Goal: Task Accomplishment & Management: Use online tool/utility

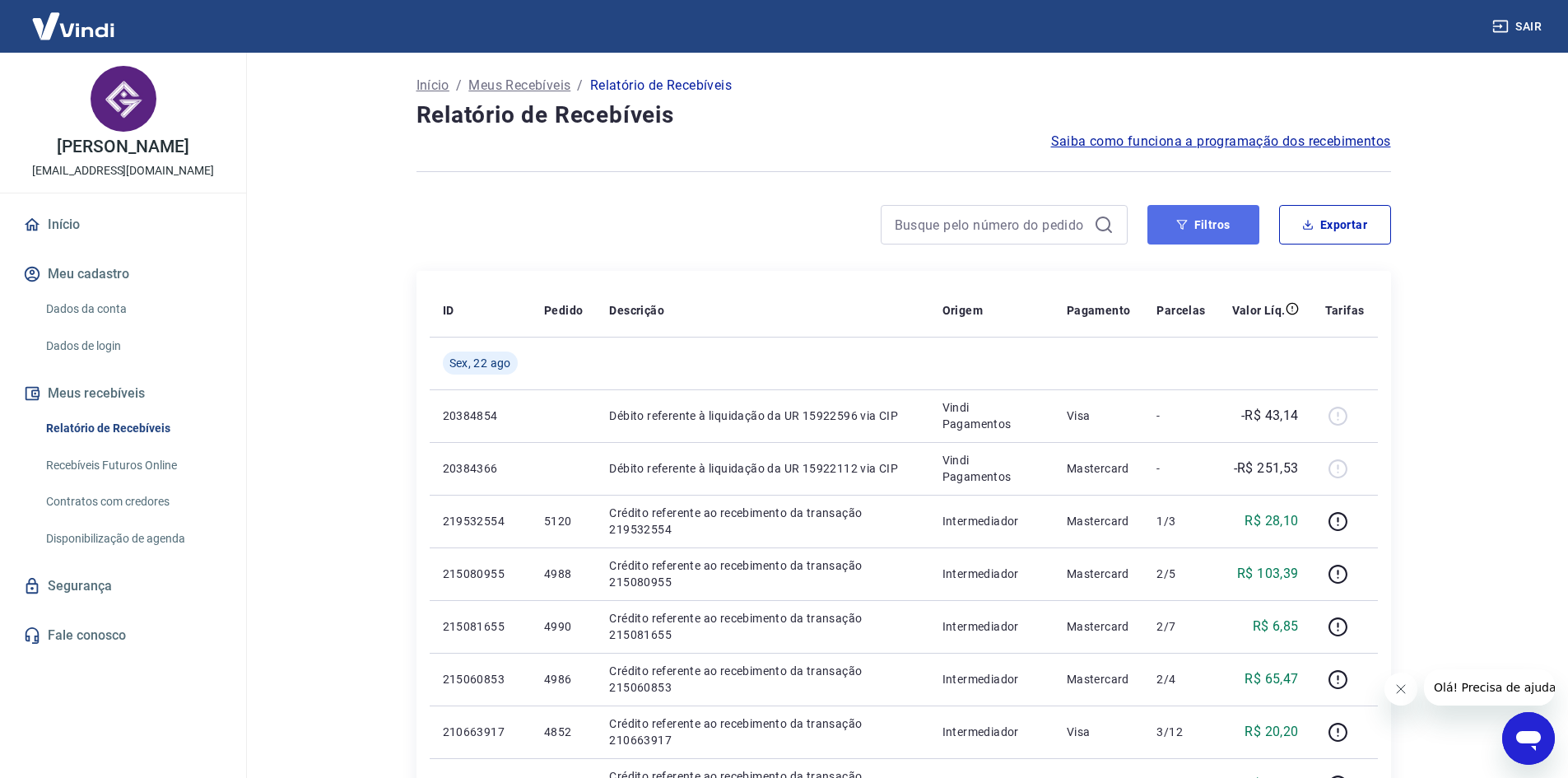
click at [1230, 231] on button "Filtros" at bounding box center [1204, 224] width 112 height 39
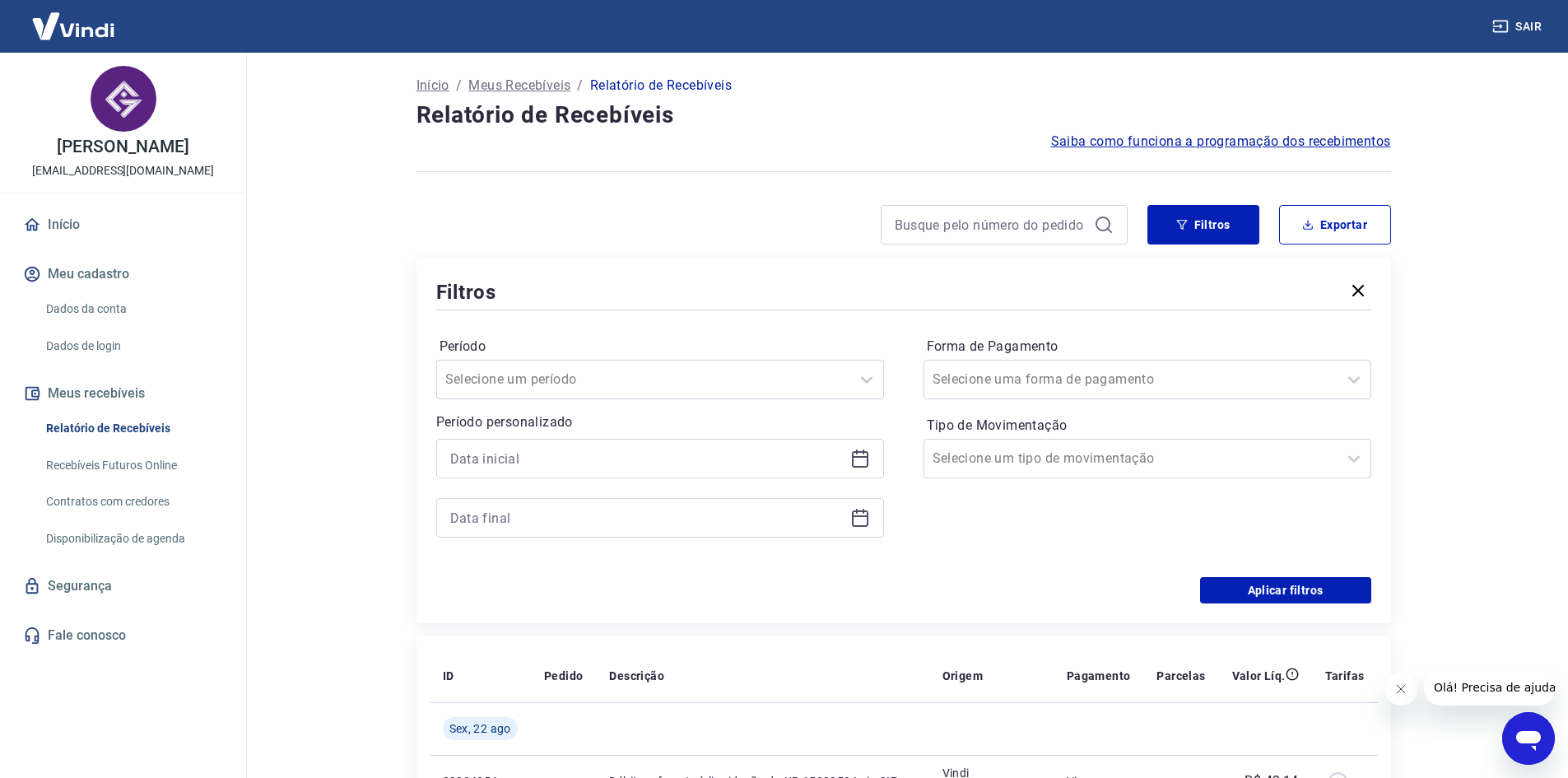
click at [859, 461] on icon at bounding box center [861, 459] width 20 height 20
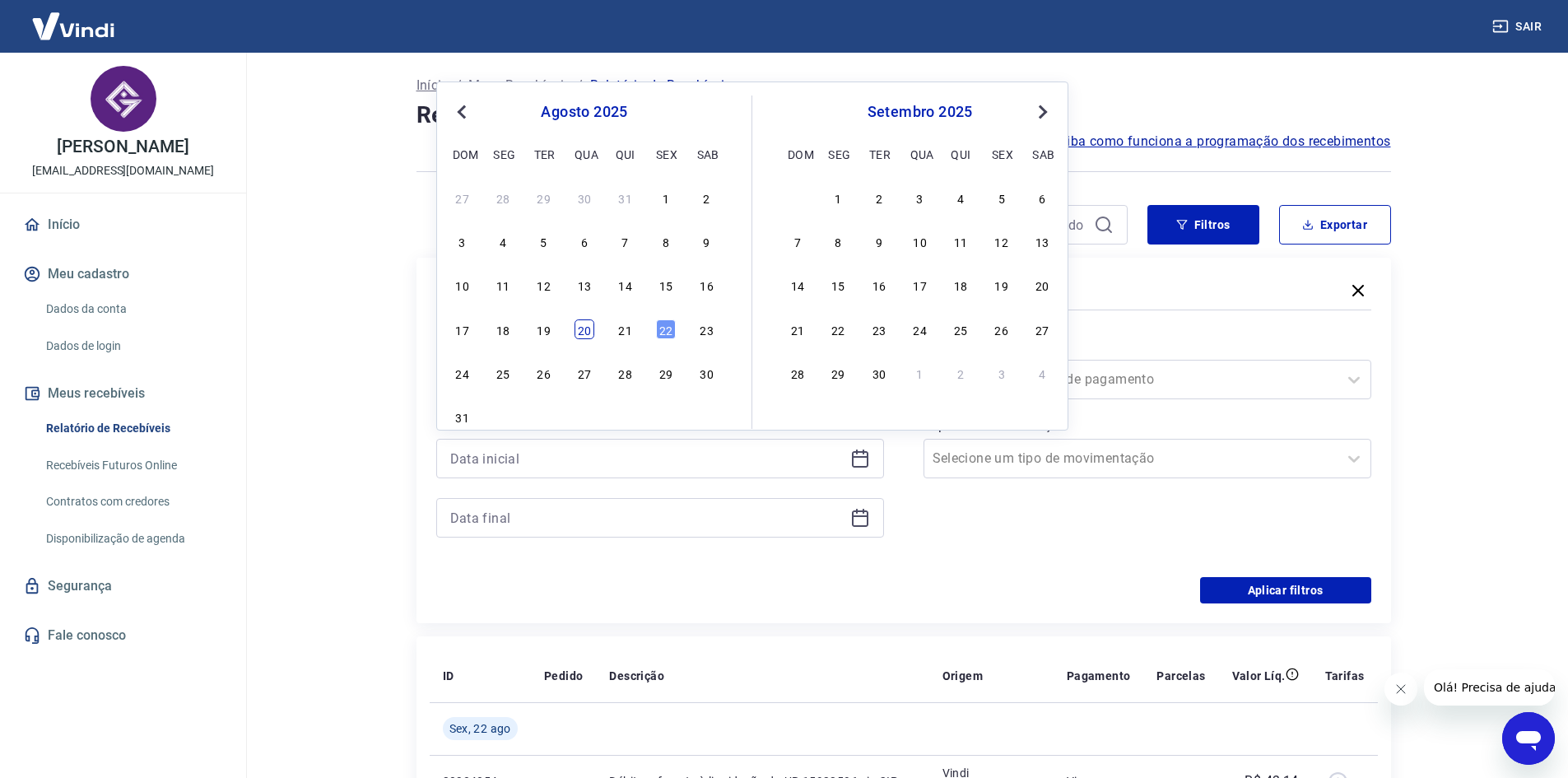
click at [577, 334] on div "20" at bounding box center [584, 329] width 20 height 20
type input "[DATE]"
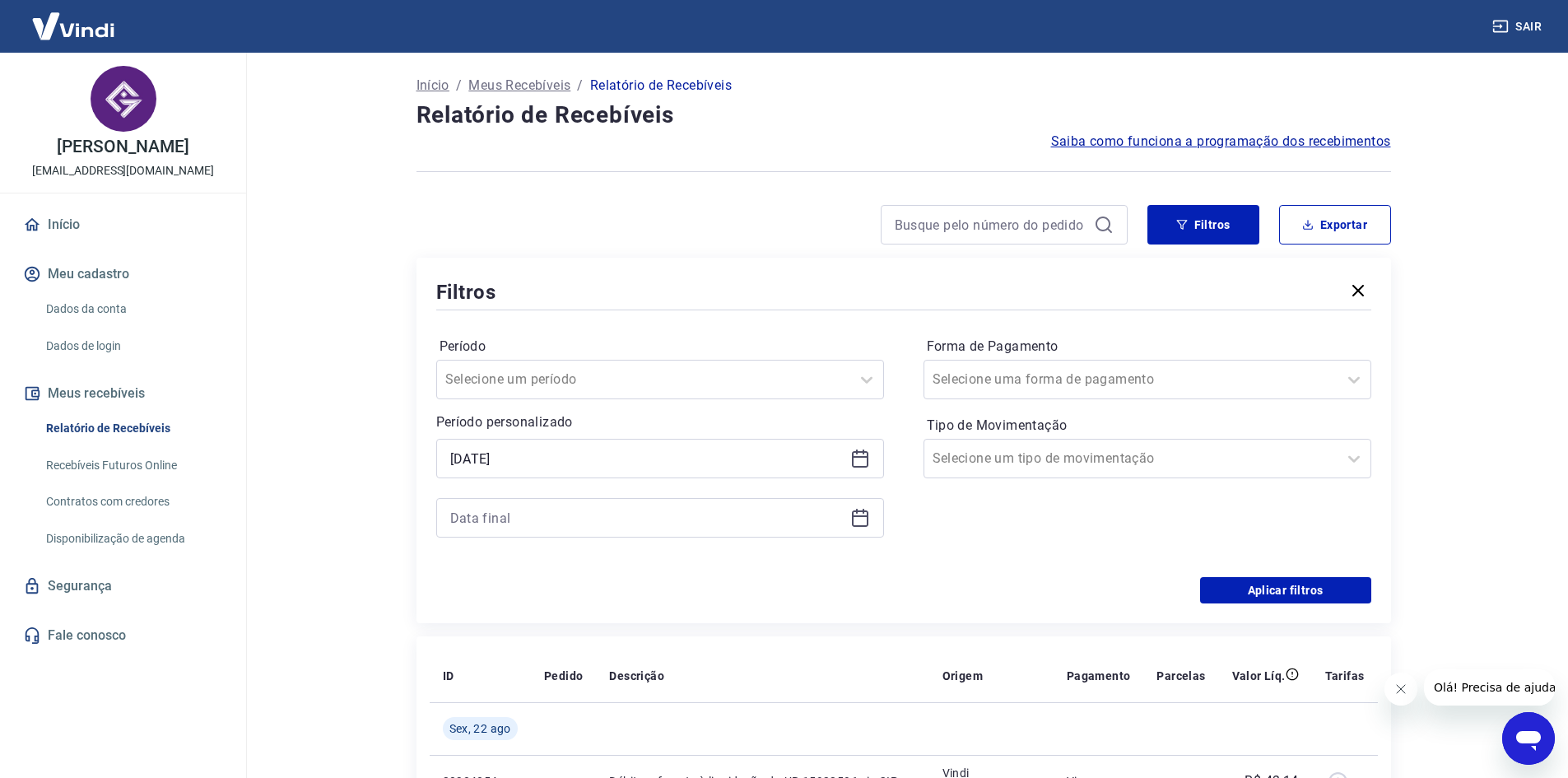
click at [854, 513] on icon at bounding box center [861, 518] width 20 height 20
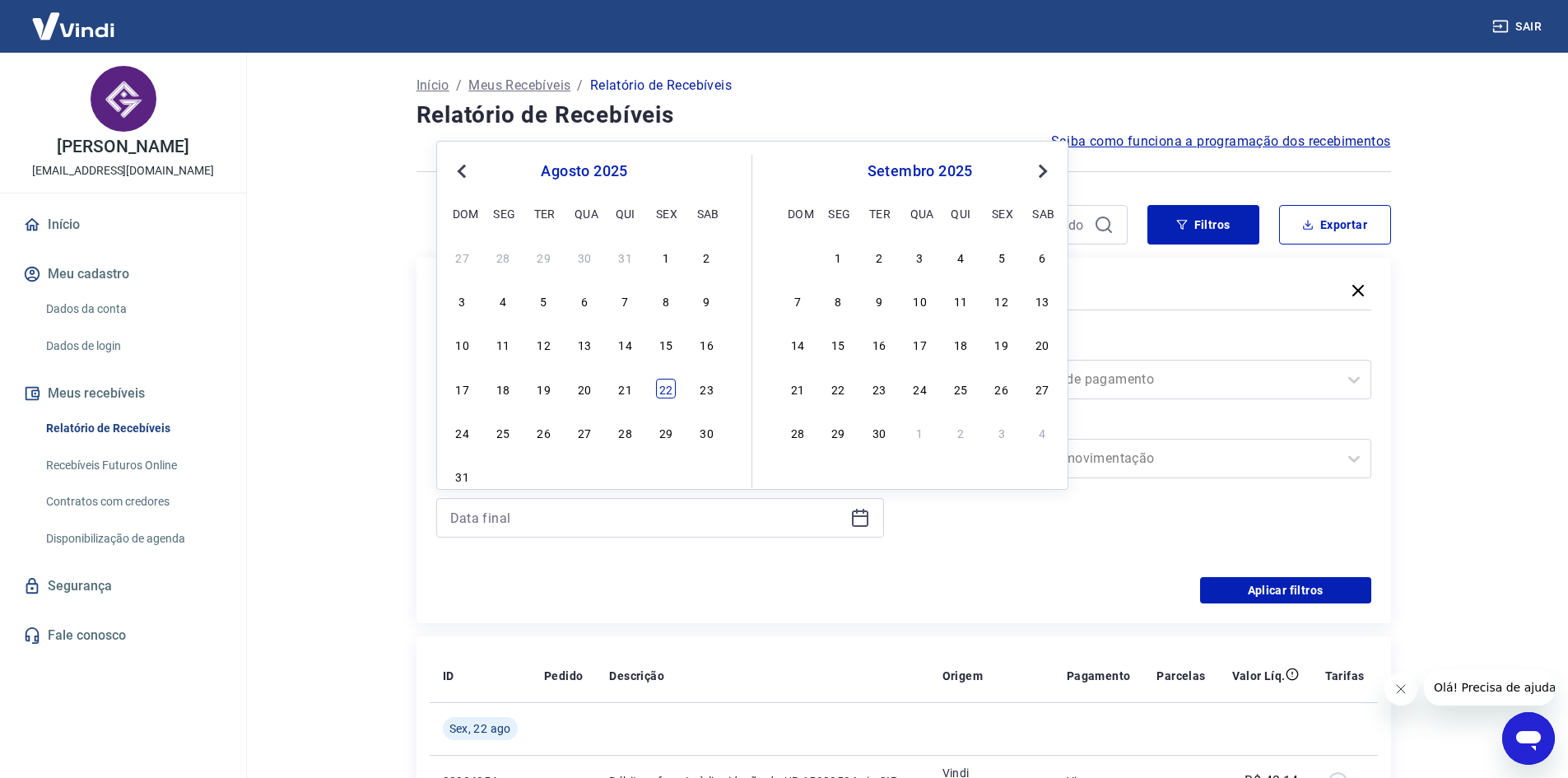
click at [668, 390] on div "22" at bounding box center [666, 389] width 20 height 20
type input "[DATE]"
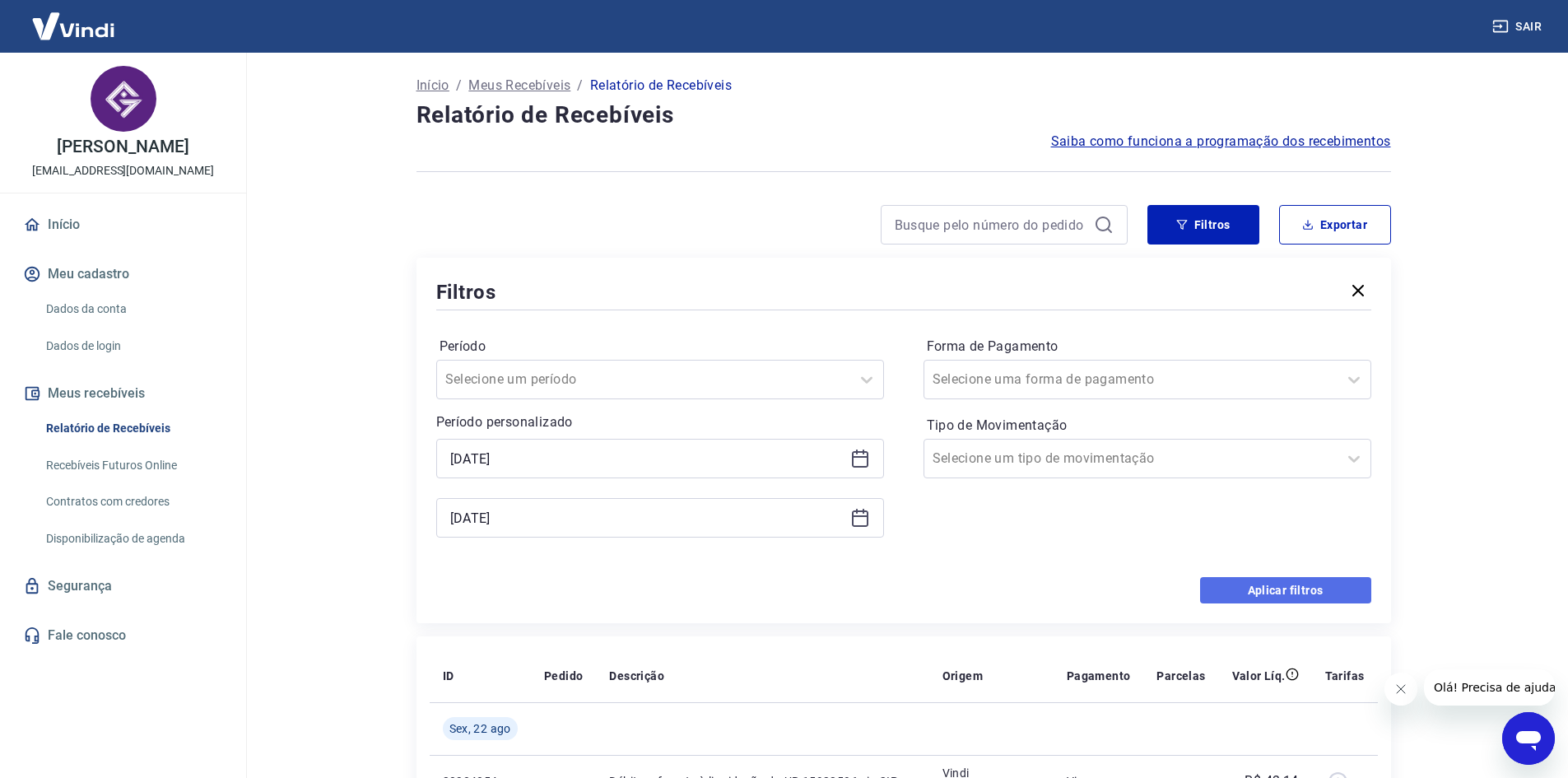
click at [1265, 579] on button "Aplicar filtros" at bounding box center [1285, 590] width 172 height 27
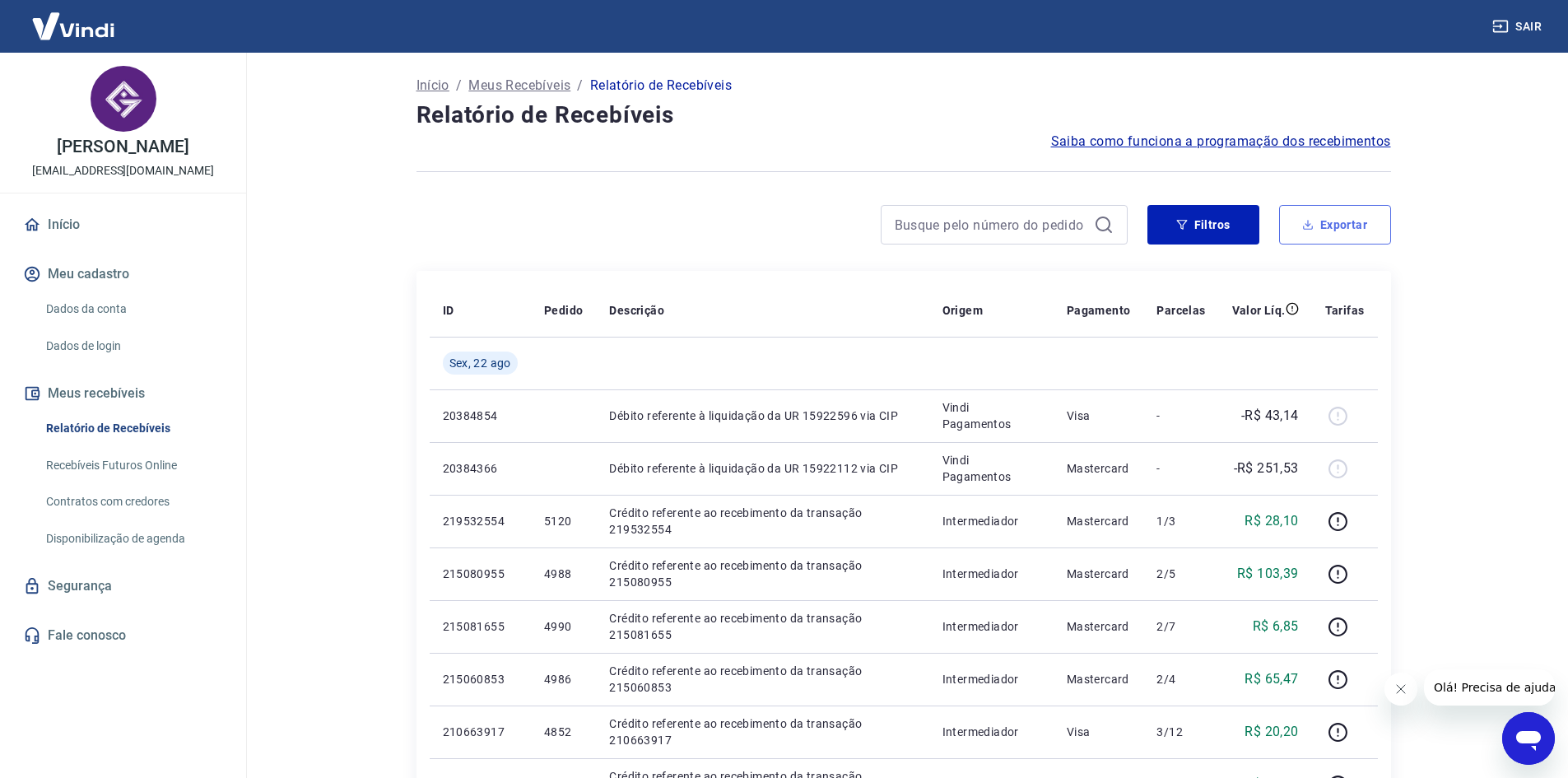
click at [1333, 228] on button "Exportar" at bounding box center [1335, 224] width 112 height 39
type input "[DATE]"
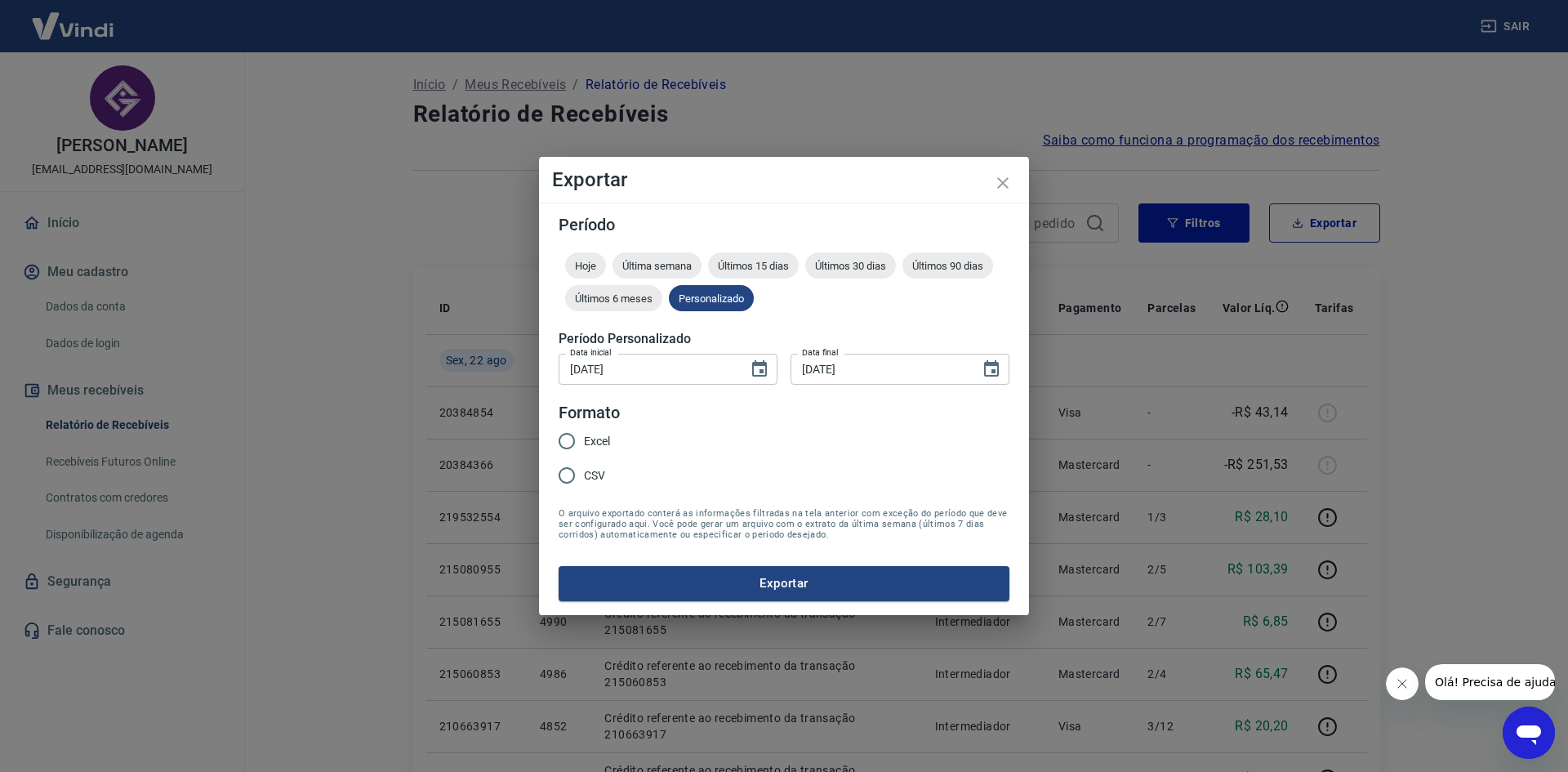
click at [566, 439] on input "Excel" at bounding box center [567, 442] width 35 height 35
radio input "true"
click at [716, 576] on button "Exportar" at bounding box center [784, 584] width 450 height 35
